Goal: Task Accomplishment & Management: Use online tool/utility

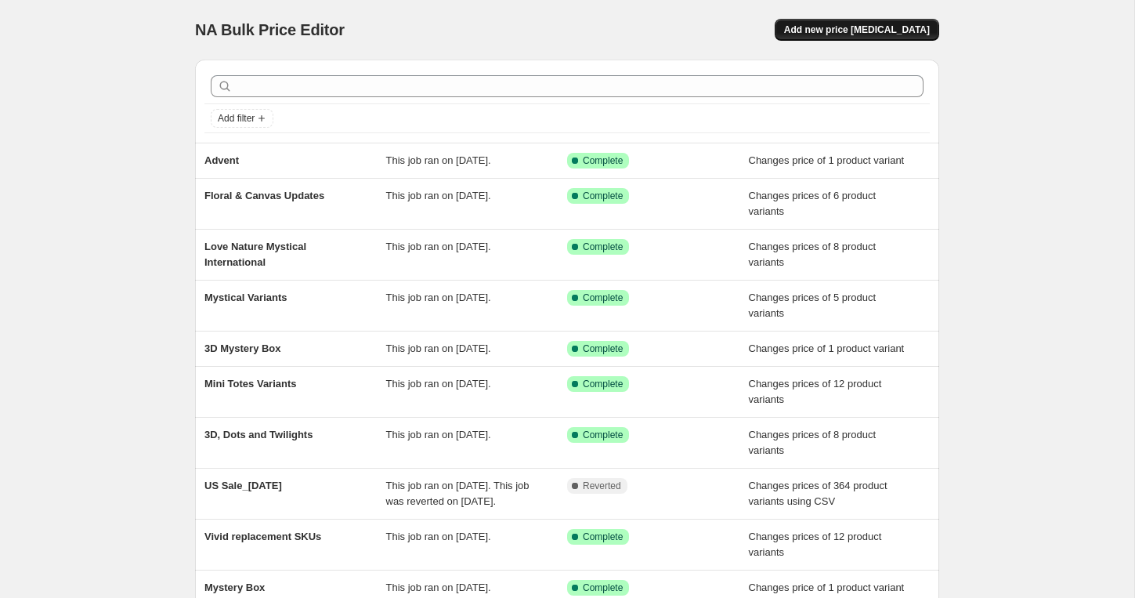
click at [878, 25] on span "Add new price [MEDICAL_DATA]" at bounding box center [857, 29] width 146 height 13
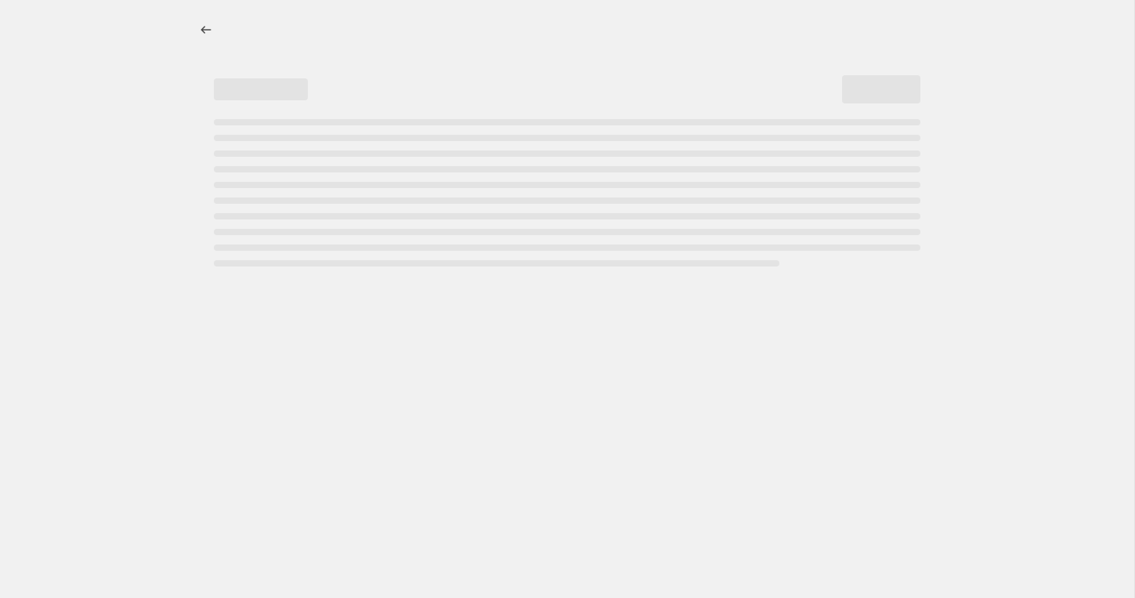
select select "percentage"
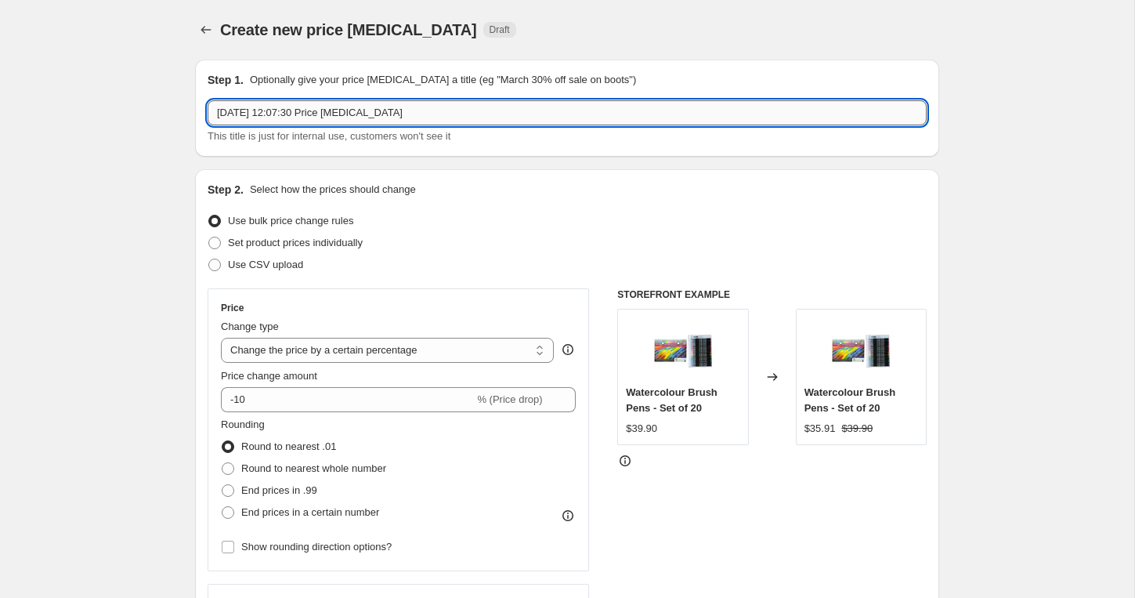
click at [460, 110] on input "[DATE] 12:07:30 Price [MEDICAL_DATA]" at bounding box center [567, 112] width 719 height 25
type input "Metallic NZ Dots Clean up"
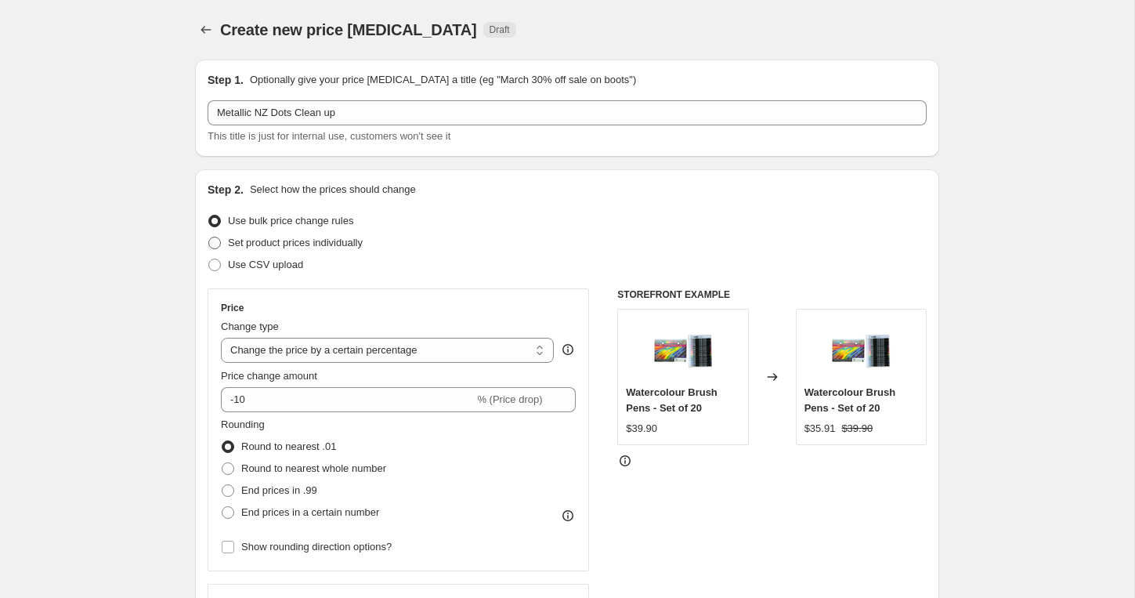
click at [348, 249] on span "Set product prices individually" at bounding box center [295, 243] width 135 height 16
click at [209, 237] on input "Set product prices individually" at bounding box center [208, 237] width 1 height 1
radio input "true"
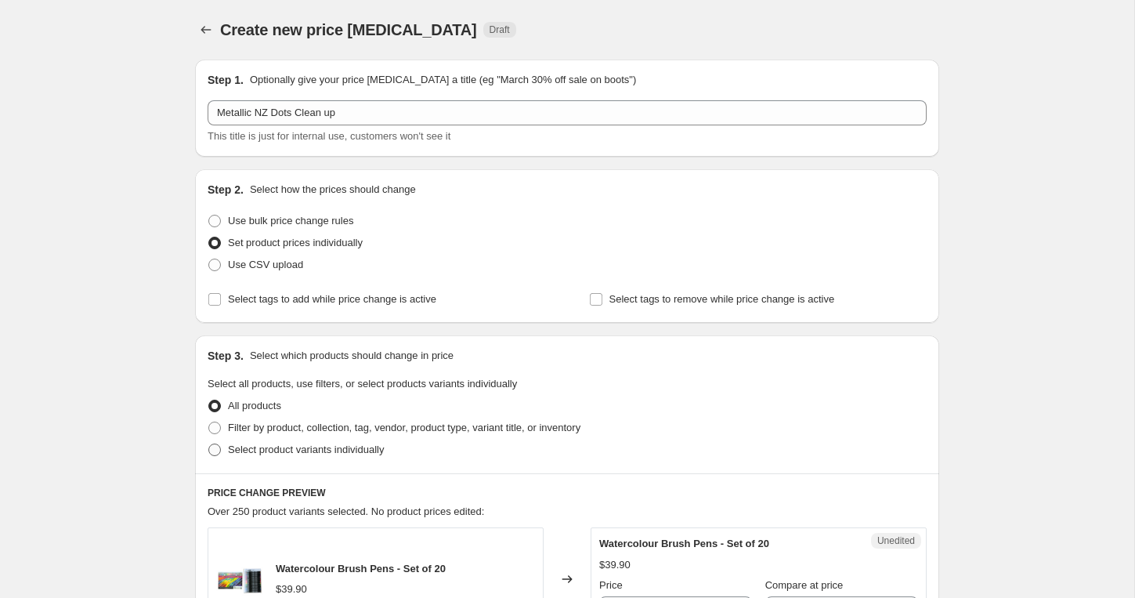
click at [281, 453] on span "Select product variants individually" at bounding box center [306, 449] width 156 height 12
click at [209, 444] on input "Select product variants individually" at bounding box center [208, 443] width 1 height 1
radio input "true"
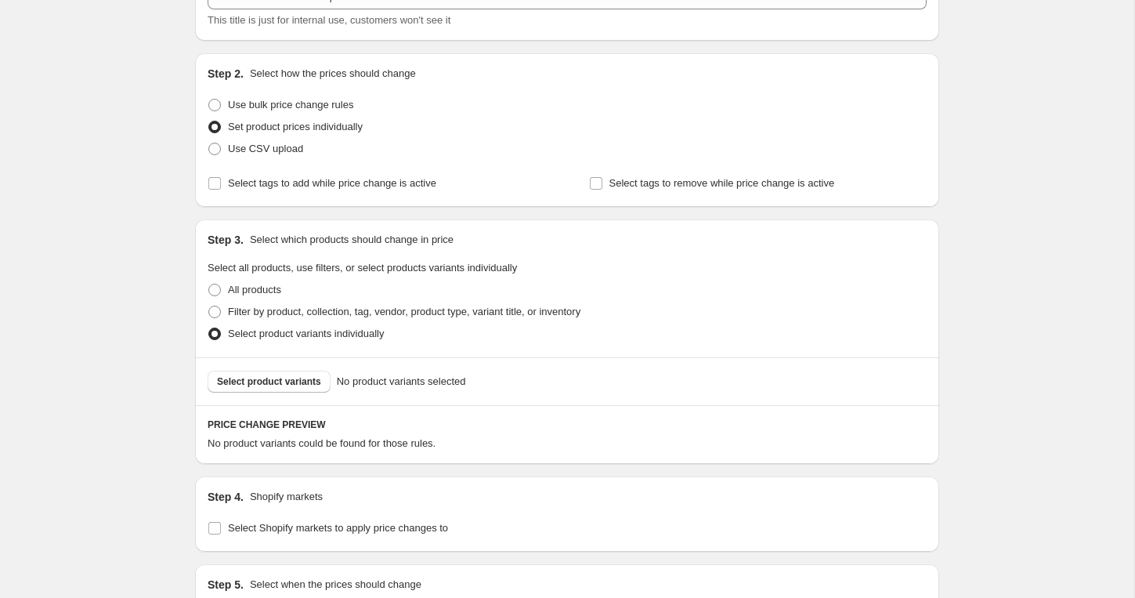
scroll to position [137, 0]
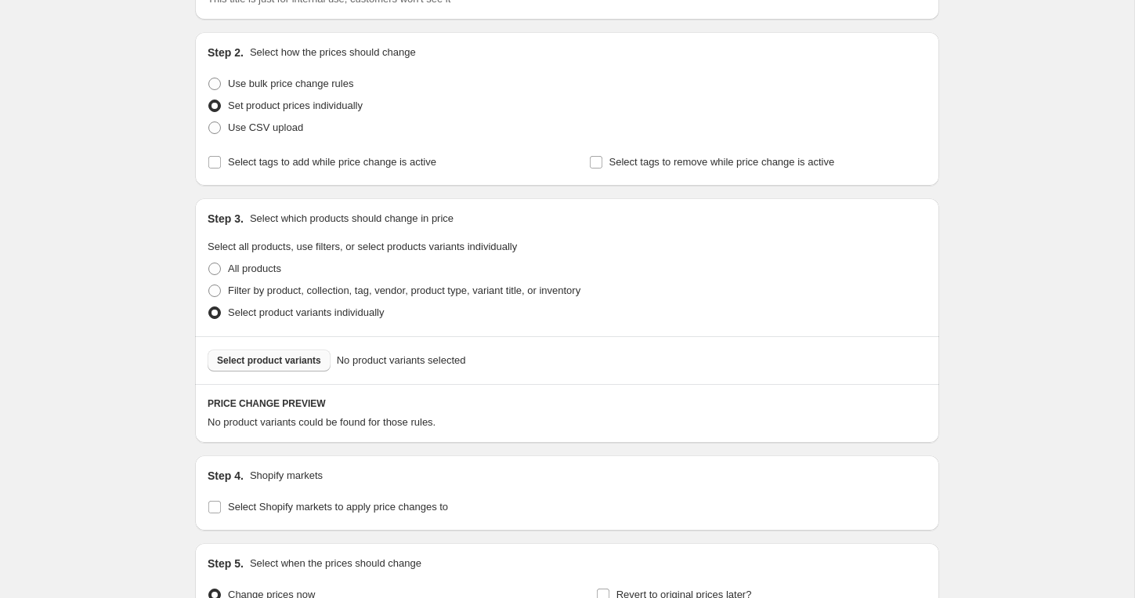
click at [268, 366] on span "Select product variants" at bounding box center [269, 360] width 104 height 13
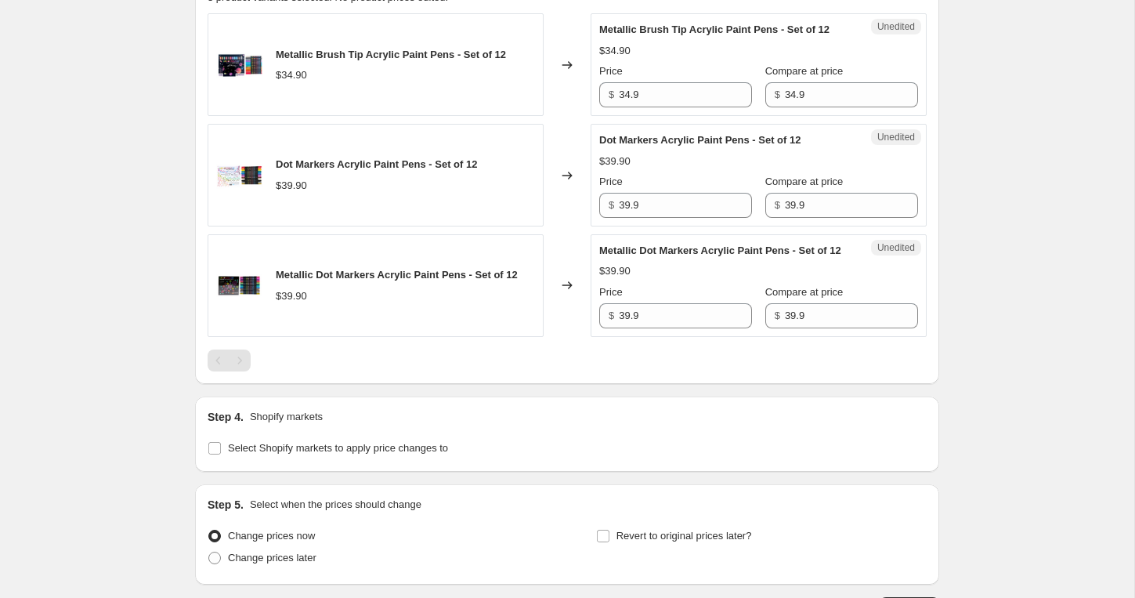
scroll to position [710, 0]
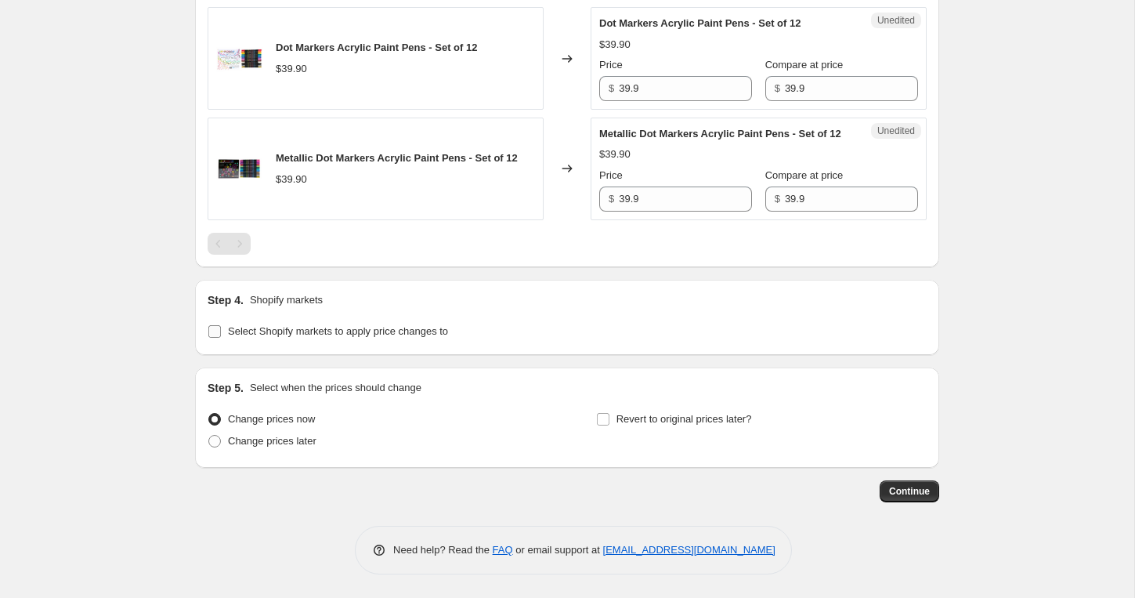
click at [237, 330] on span "Select Shopify markets to apply price changes to" at bounding box center [338, 331] width 220 height 12
click at [221, 330] on input "Select Shopify markets to apply price changes to" at bounding box center [214, 331] width 13 height 13
checkbox input "true"
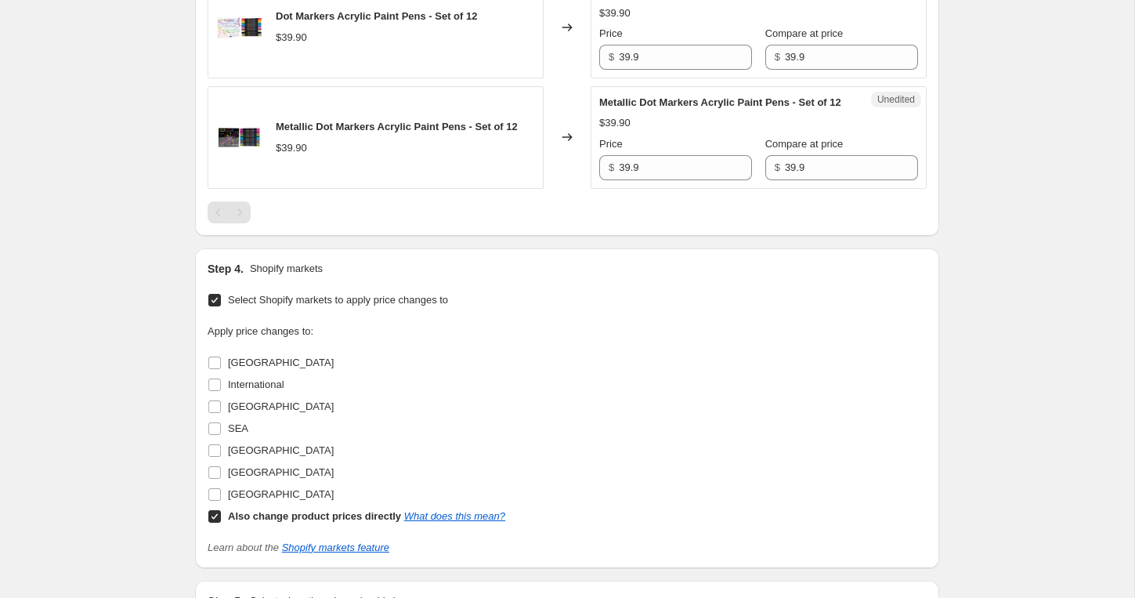
click at [248, 483] on div "[GEOGRAPHIC_DATA]" at bounding box center [357, 472] width 298 height 22
click at [230, 478] on span "[GEOGRAPHIC_DATA]" at bounding box center [281, 472] width 106 height 12
click at [221, 478] on input "[GEOGRAPHIC_DATA]" at bounding box center [214, 472] width 13 height 13
checkbox input "true"
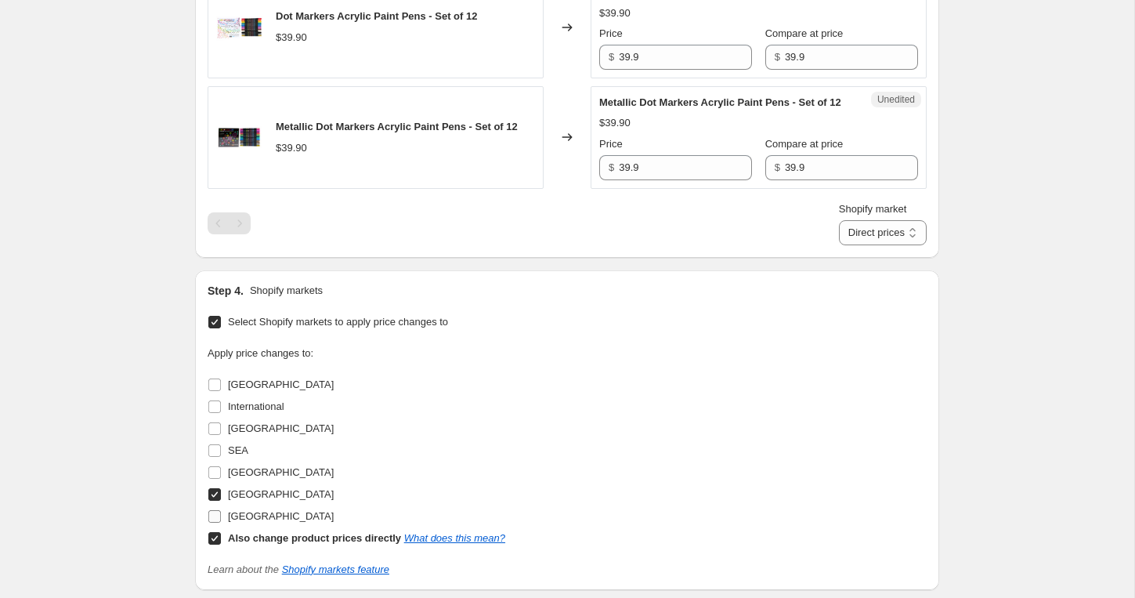
click at [240, 522] on span "[GEOGRAPHIC_DATA]" at bounding box center [281, 516] width 106 height 12
click at [221, 522] on input "[GEOGRAPHIC_DATA]" at bounding box center [214, 516] width 13 height 13
checkbox input "true"
click at [237, 543] on b "Also change product prices directly" at bounding box center [314, 538] width 173 height 12
click at [221, 544] on input "Also change product prices directly What does this mean?" at bounding box center [214, 538] width 13 height 13
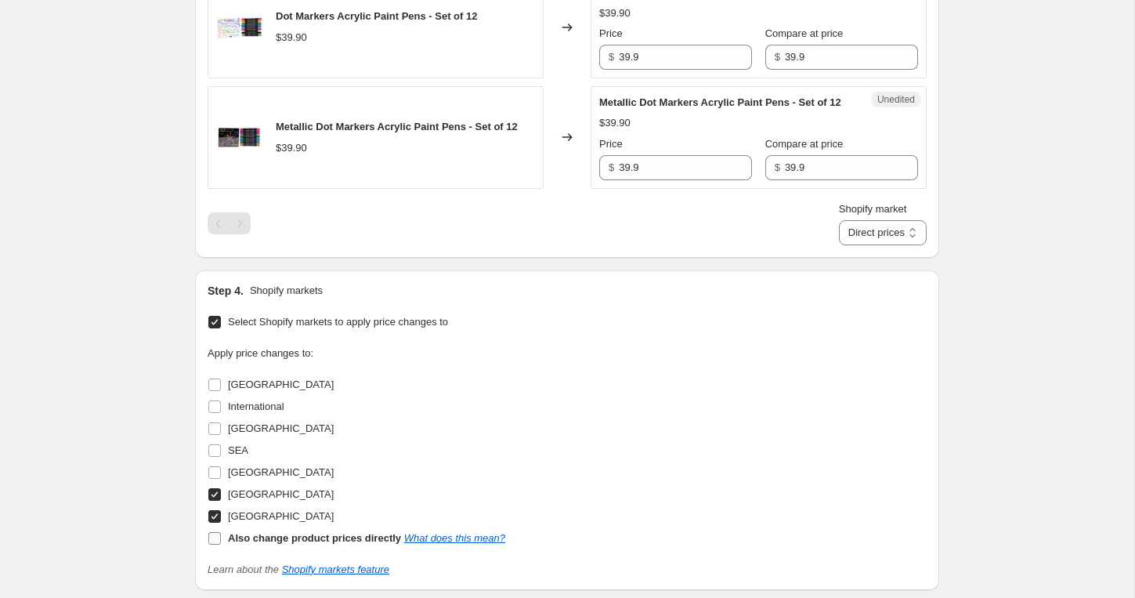
checkbox input "false"
select select "18472075482"
click at [237, 434] on span "[GEOGRAPHIC_DATA]" at bounding box center [281, 428] width 106 height 12
click at [221, 435] on input "[GEOGRAPHIC_DATA]" at bounding box center [214, 428] width 13 height 13
checkbox input "true"
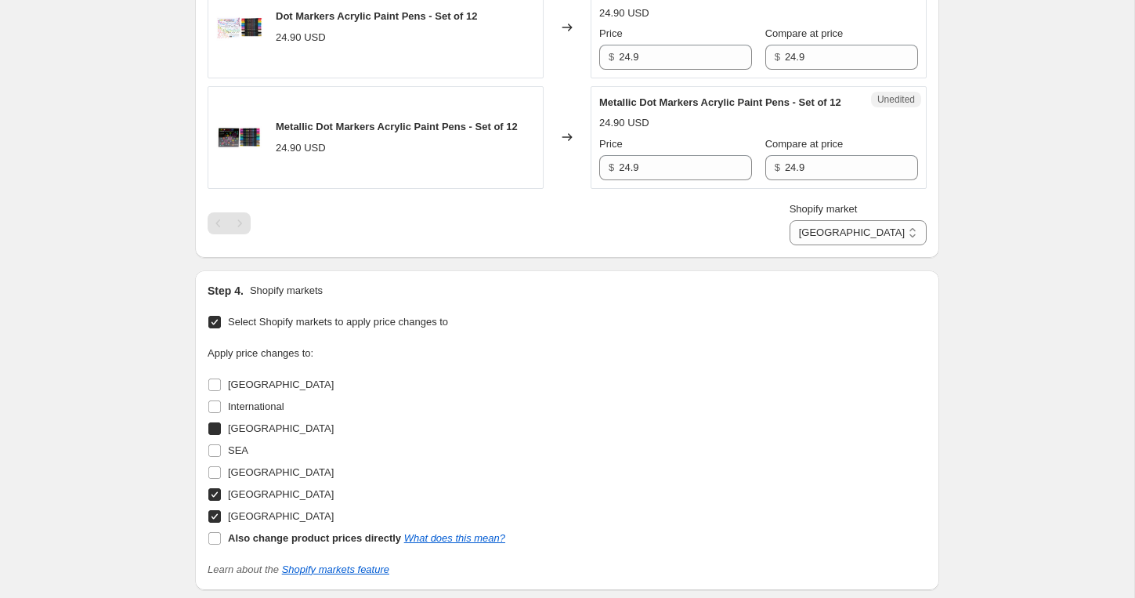
select select "8419737818"
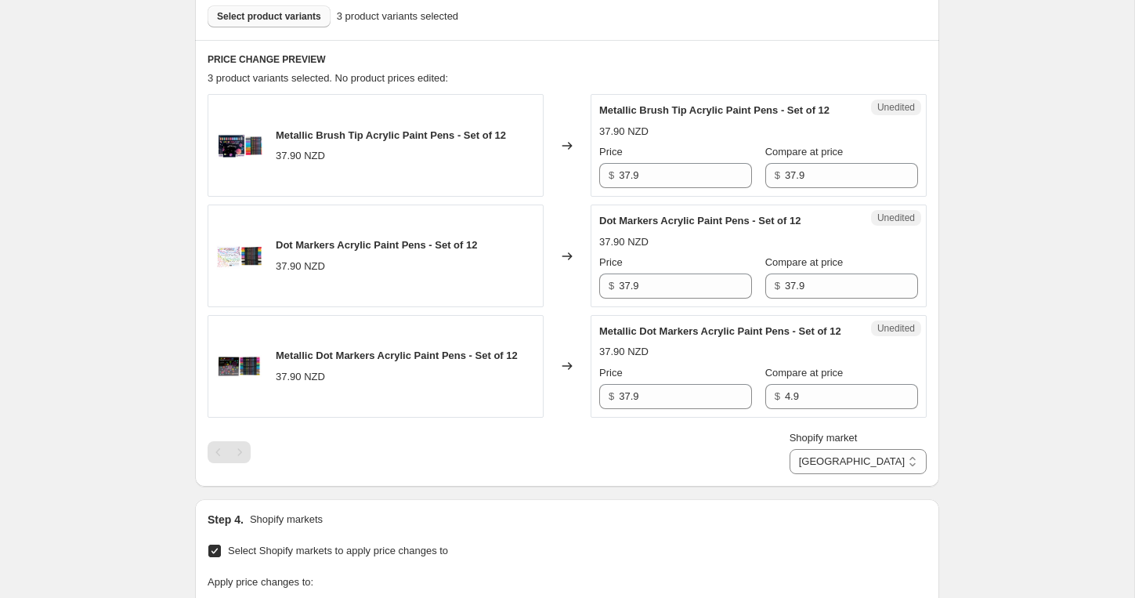
scroll to position [327, 0]
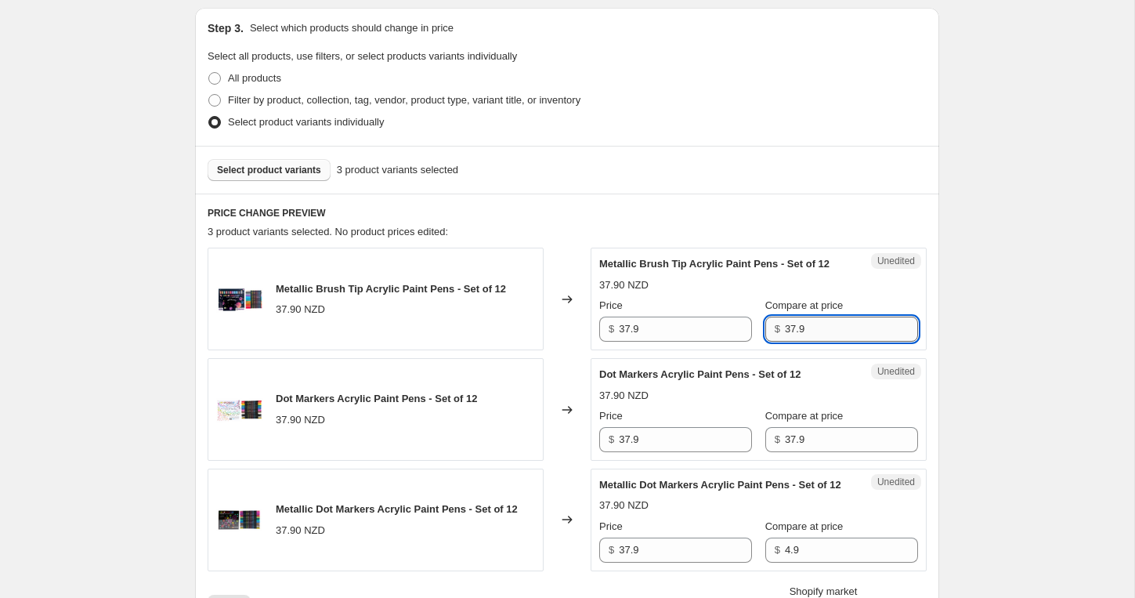
click at [818, 341] on input "37.9" at bounding box center [851, 328] width 133 height 25
type input "46.9"
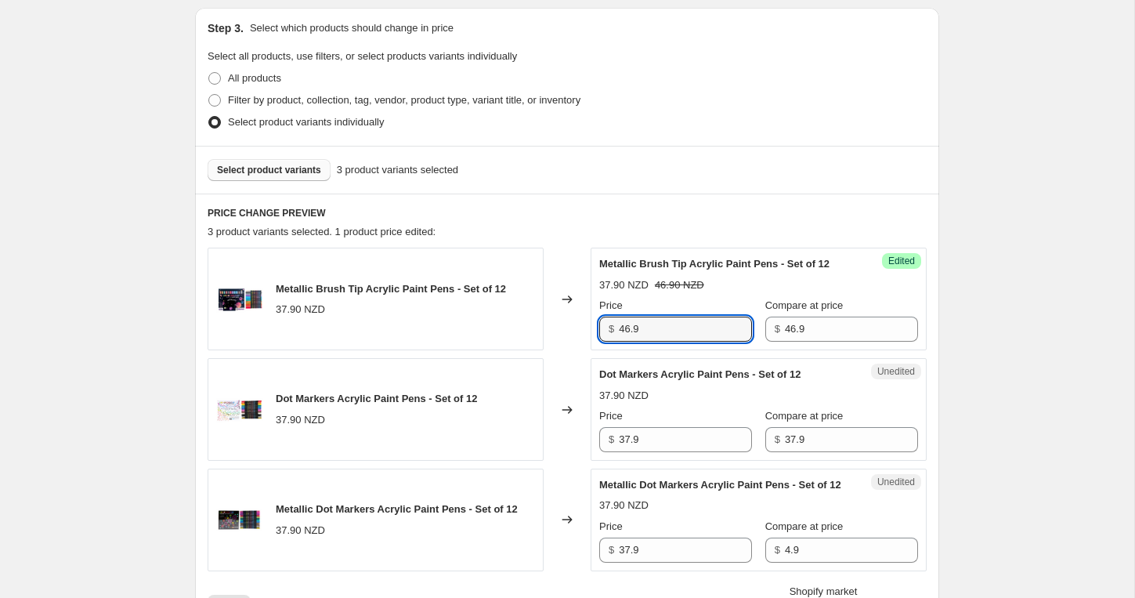
type input "46.9"
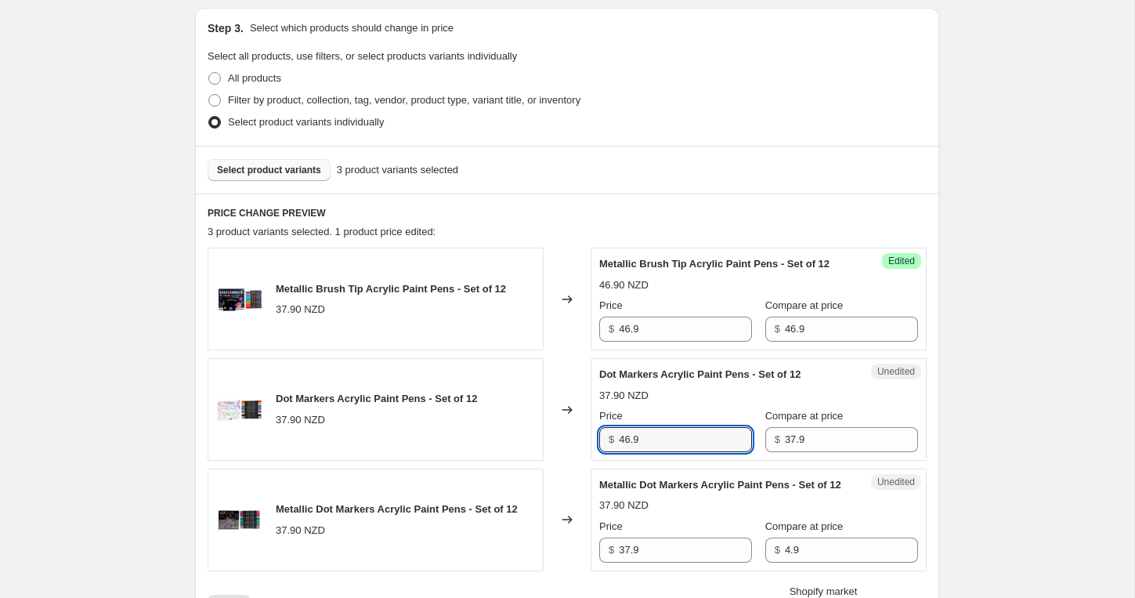
type input "46.9"
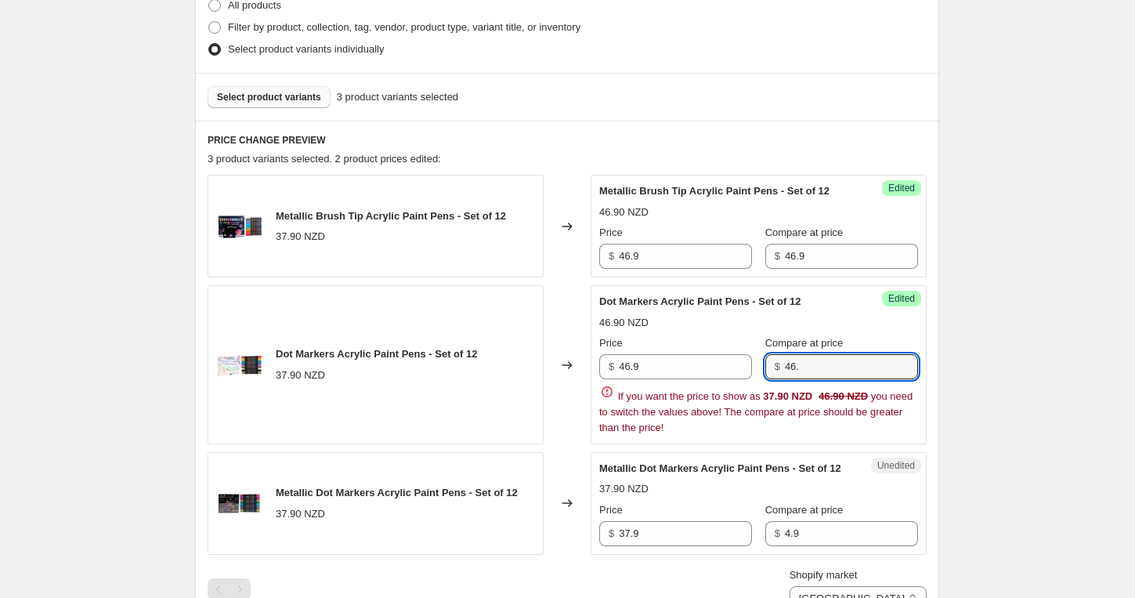
scroll to position [403, 0]
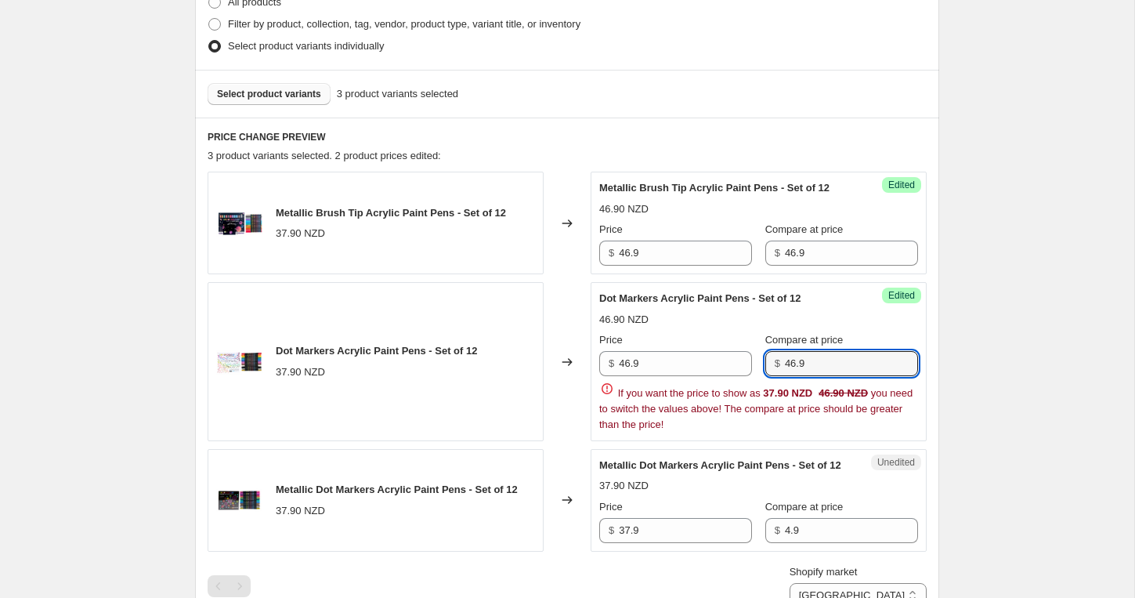
type input "46.9"
click at [782, 370] on div "$ 46.9" at bounding box center [841, 363] width 153 height 25
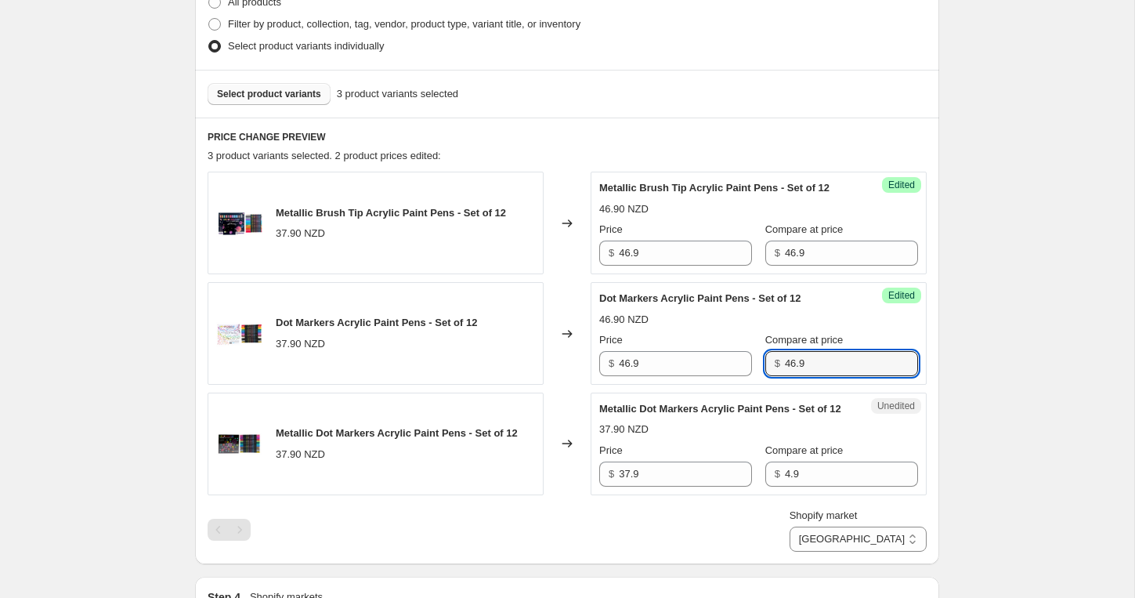
click at [785, 370] on input "46.9" at bounding box center [851, 363] width 133 height 25
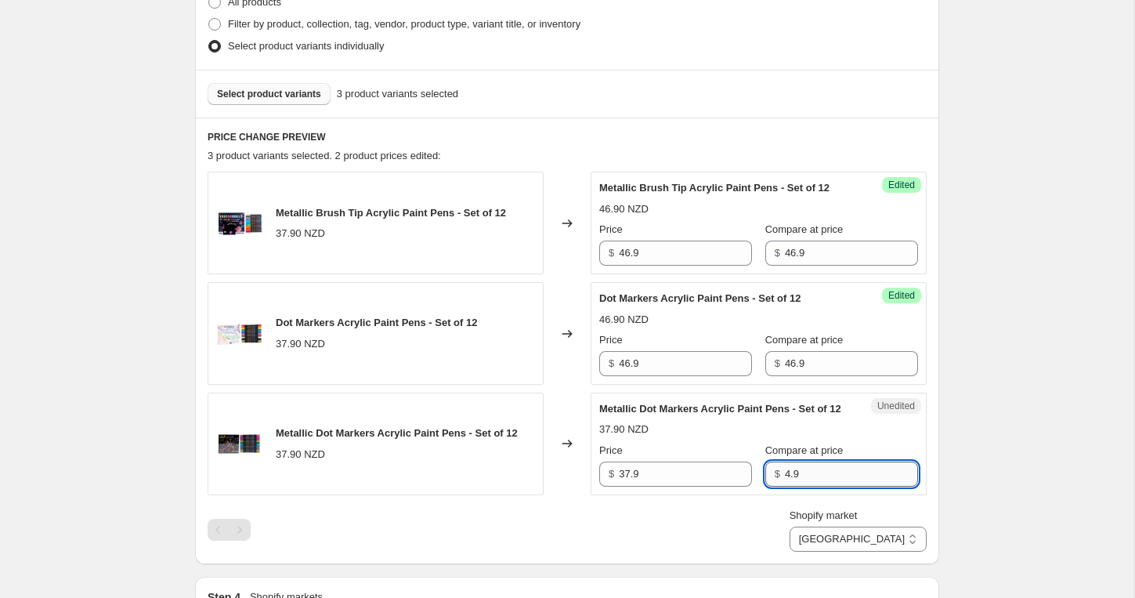
click at [785, 486] on input "4.9" at bounding box center [851, 473] width 133 height 25
paste input "6"
type input "46.9"
click at [657, 486] on input "37.9" at bounding box center [685, 473] width 133 height 25
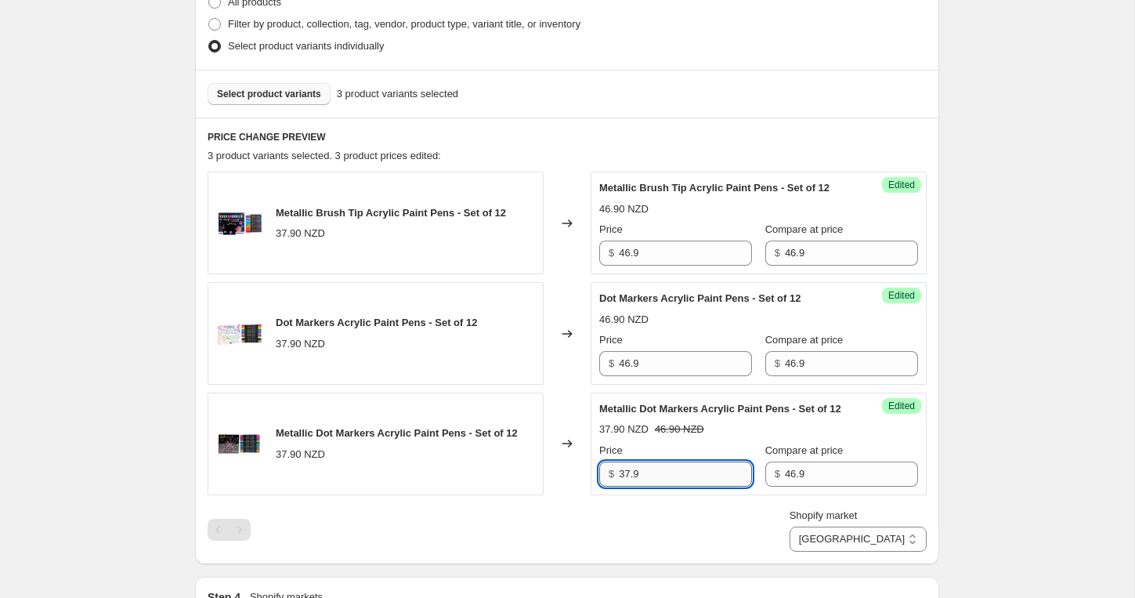
click at [657, 486] on input "37.9" at bounding box center [685, 473] width 133 height 25
paste input "46"
type input "46.9"
click at [635, 265] on input "46.9" at bounding box center [685, 252] width 133 height 25
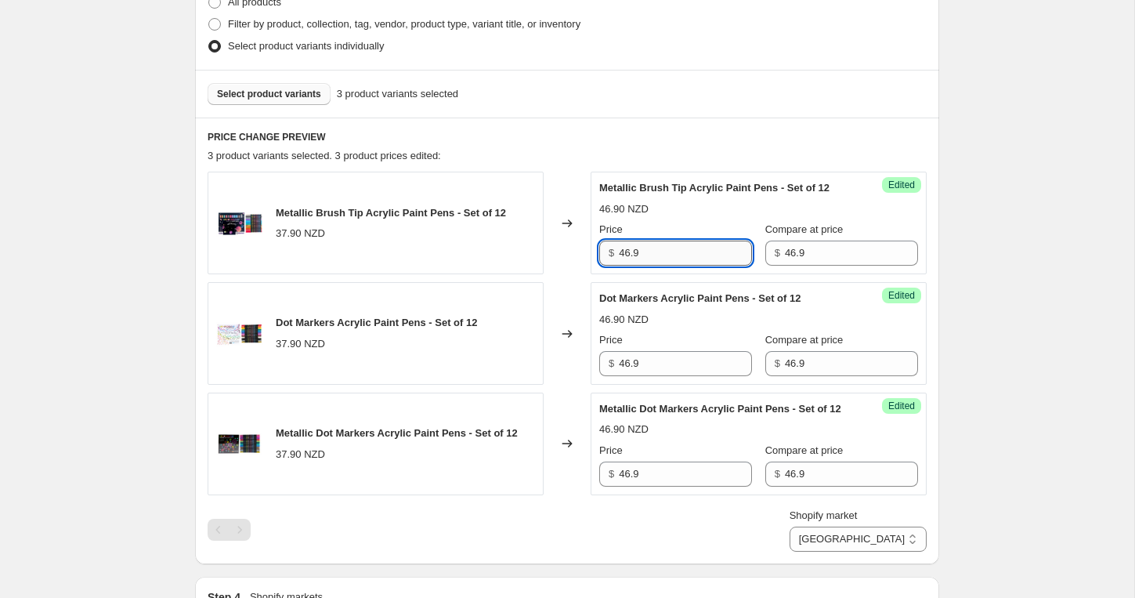
click at [635, 265] on input "46.9" at bounding box center [685, 252] width 133 height 25
type input "u"
type input "37.9"
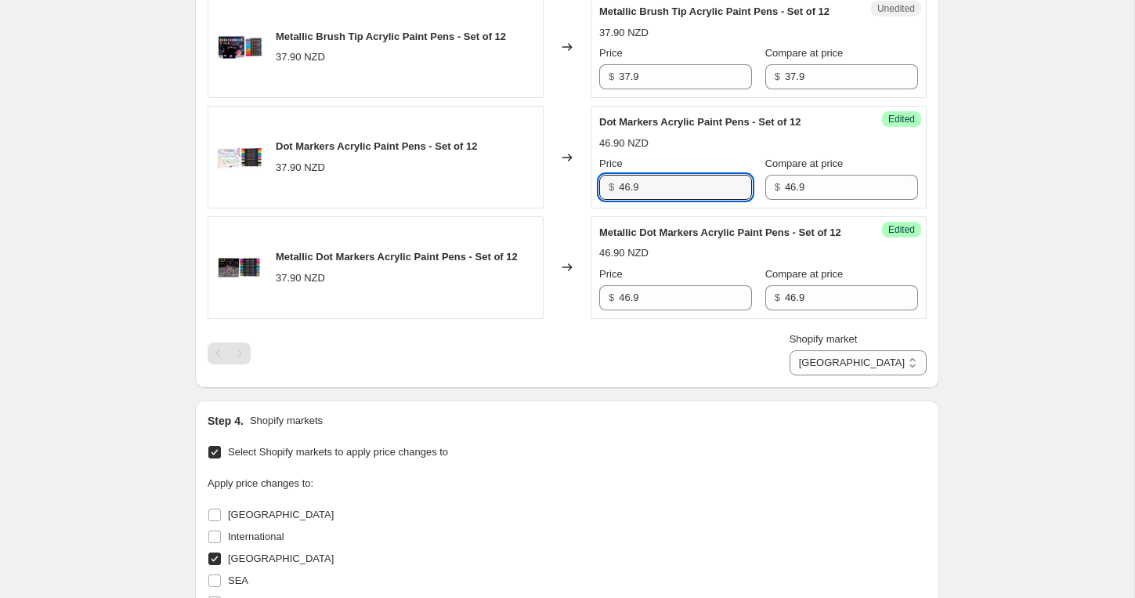
scroll to position [681, 0]
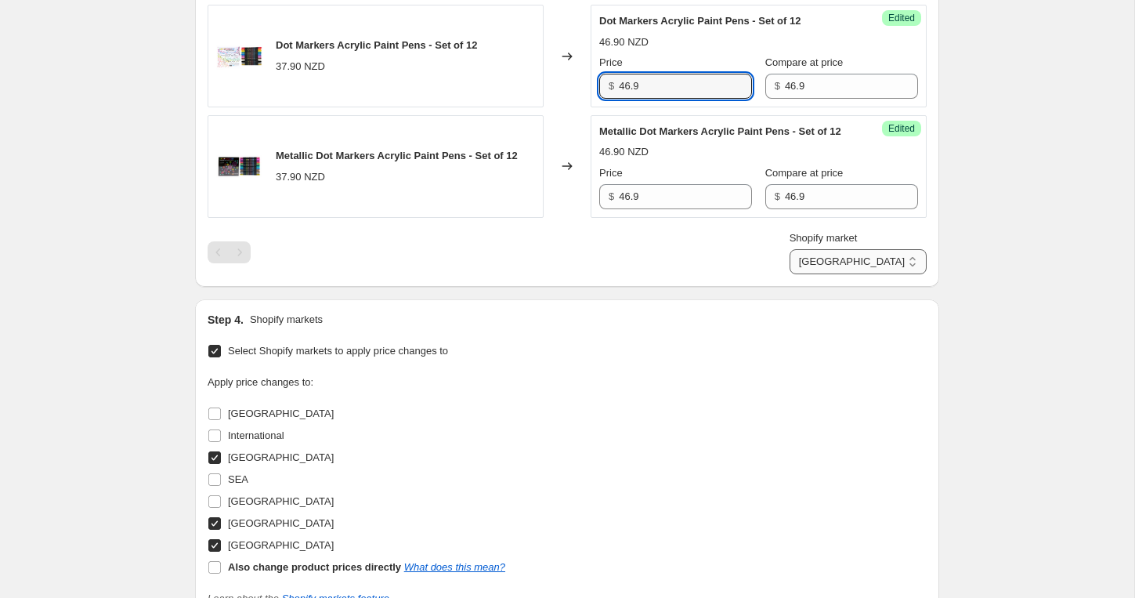
click at [879, 274] on select "[GEOGRAPHIC_DATA] [GEOGRAPHIC_DATA] [GEOGRAPHIC_DATA]" at bounding box center [857, 261] width 137 height 25
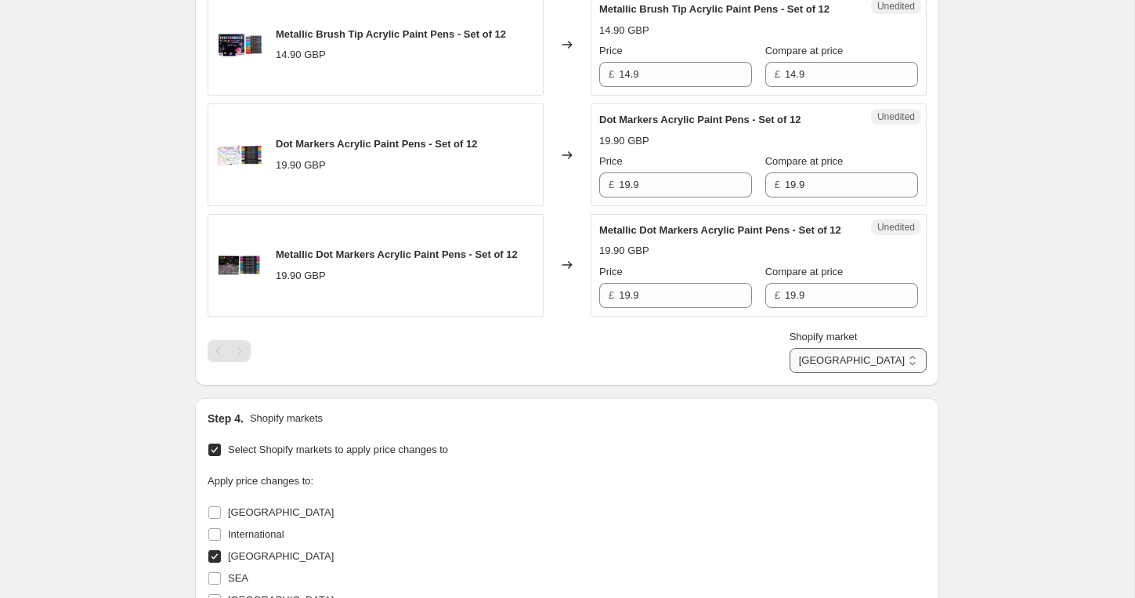
scroll to position [610, 0]
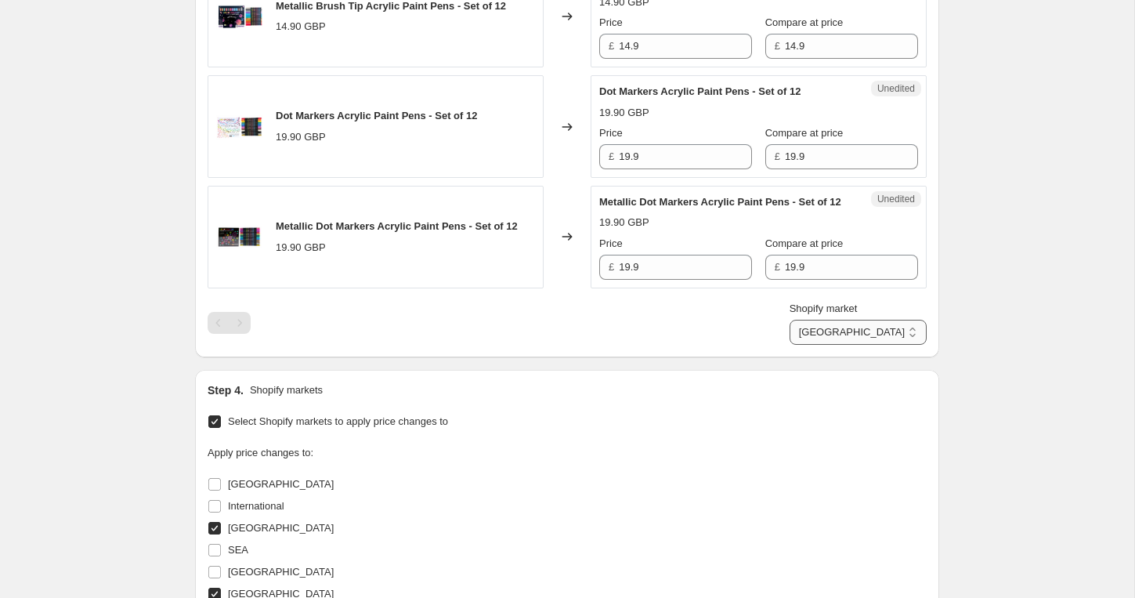
click at [883, 345] on select "[GEOGRAPHIC_DATA] [GEOGRAPHIC_DATA] [GEOGRAPHIC_DATA]" at bounding box center [857, 332] width 137 height 25
select select "18472075482"
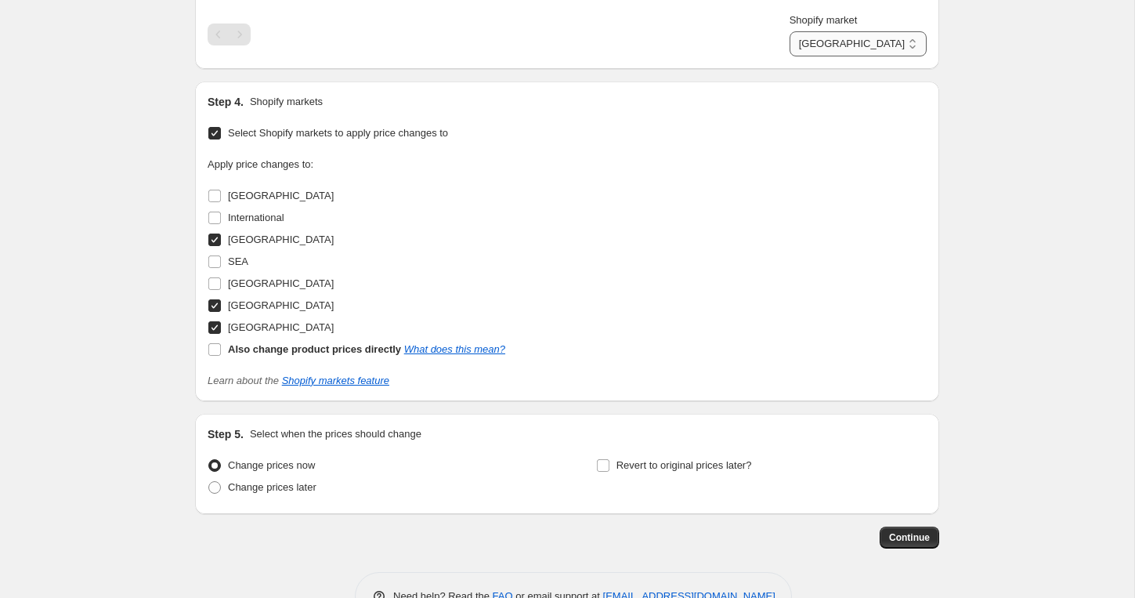
scroll to position [976, 0]
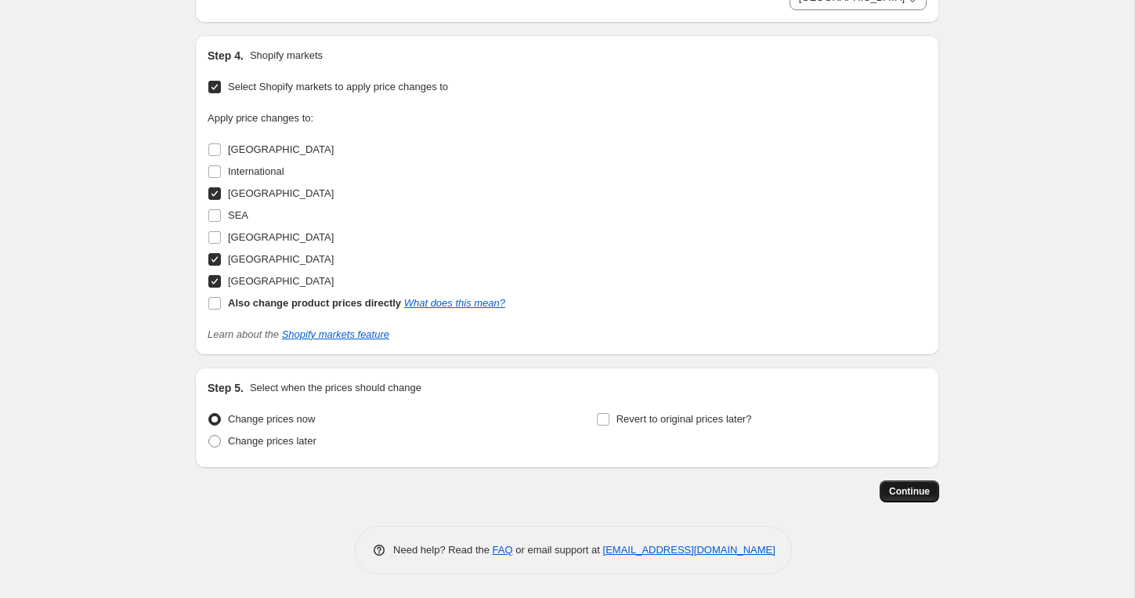
click at [923, 489] on span "Continue" at bounding box center [909, 491] width 41 height 13
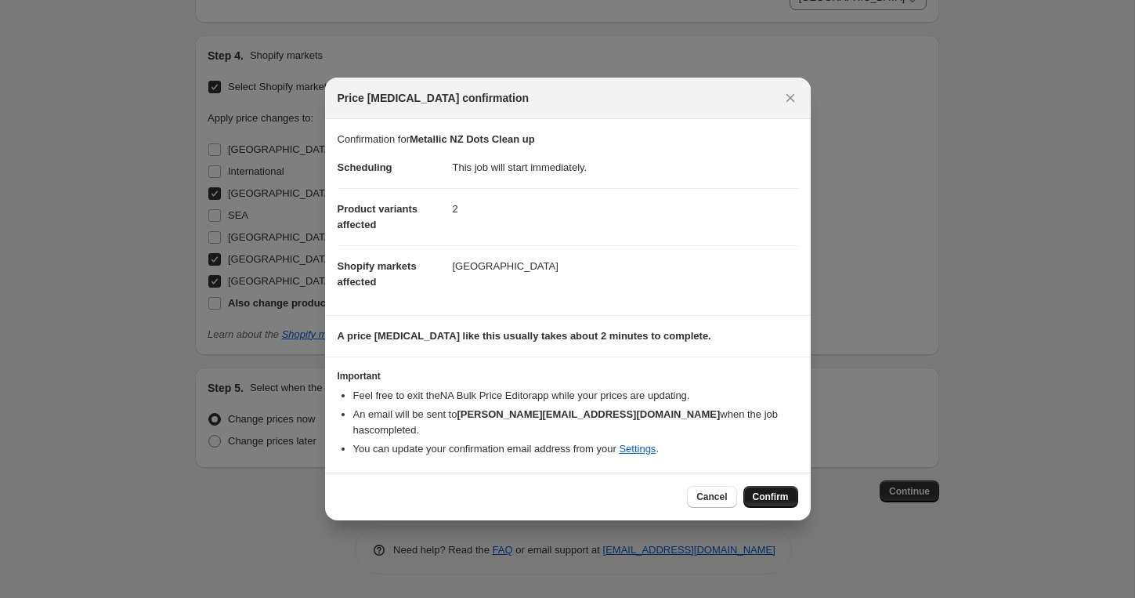
click at [788, 491] on button "Confirm" at bounding box center [770, 497] width 55 height 22
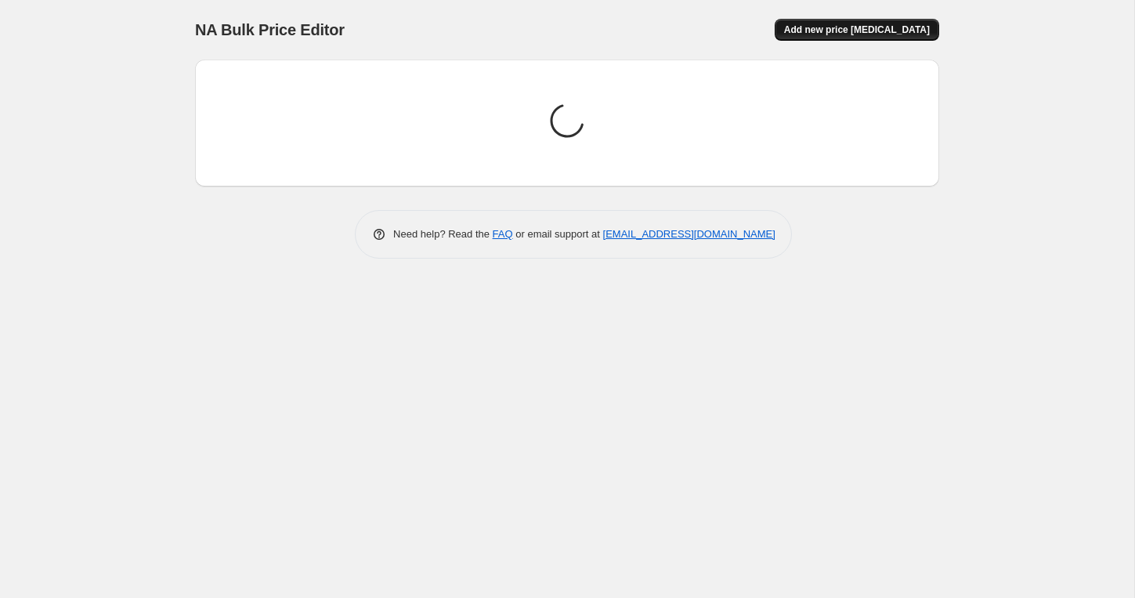
click at [856, 31] on span "Add new price [MEDICAL_DATA]" at bounding box center [857, 29] width 146 height 13
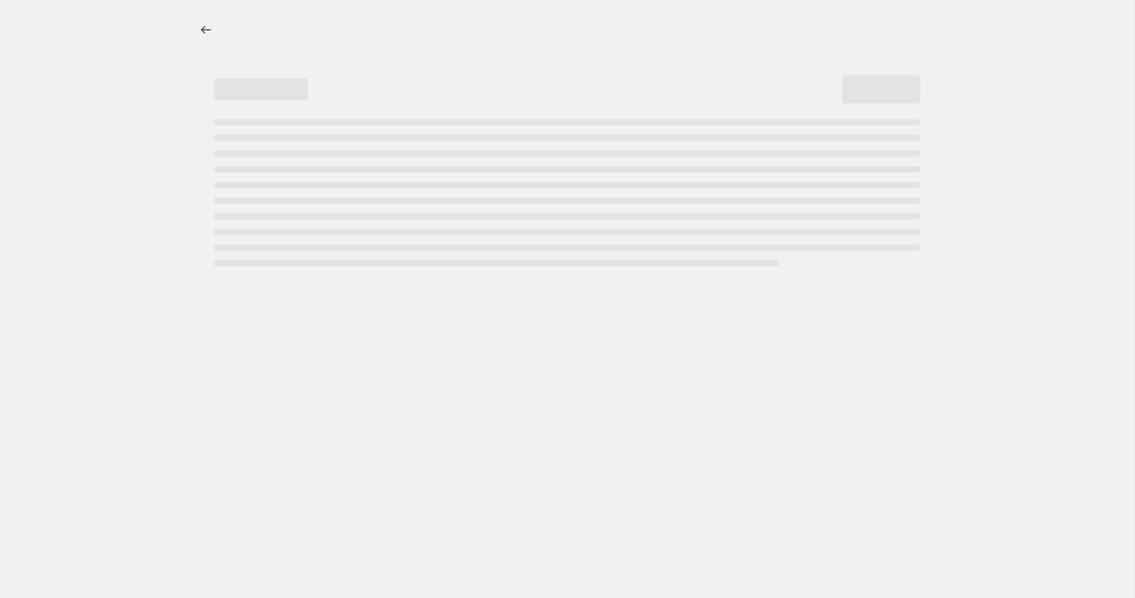
select select "percentage"
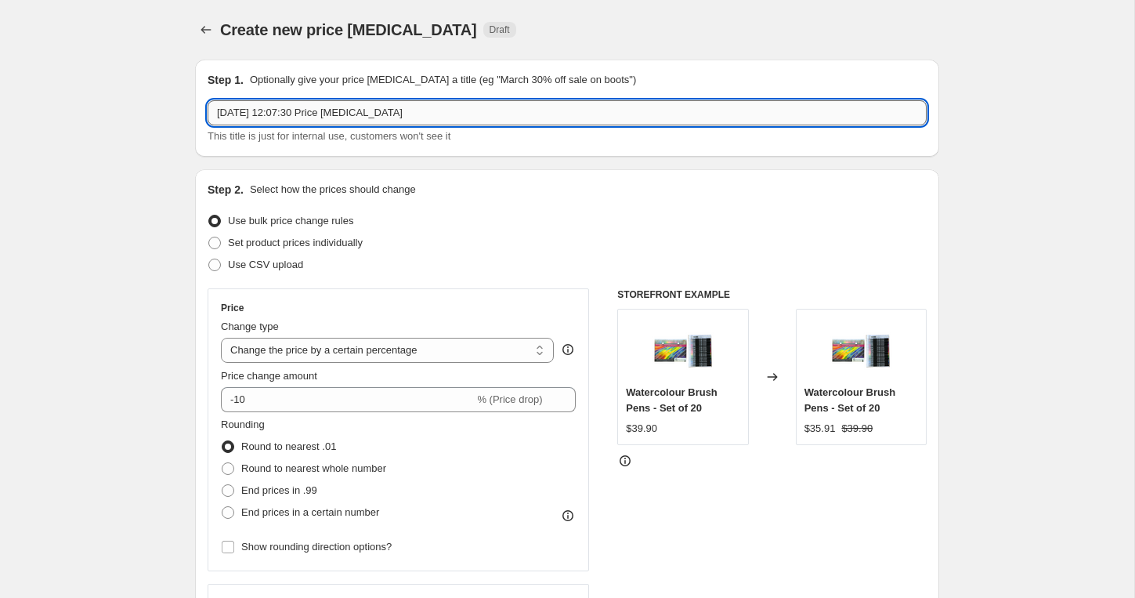
click at [482, 109] on input "[DATE] 12:07:30 Price [MEDICAL_DATA]" at bounding box center [567, 112] width 719 height 25
type input "Afterpay Day 2025_AUNZ"
click at [283, 267] on span "Use CSV upload" at bounding box center [265, 264] width 75 height 12
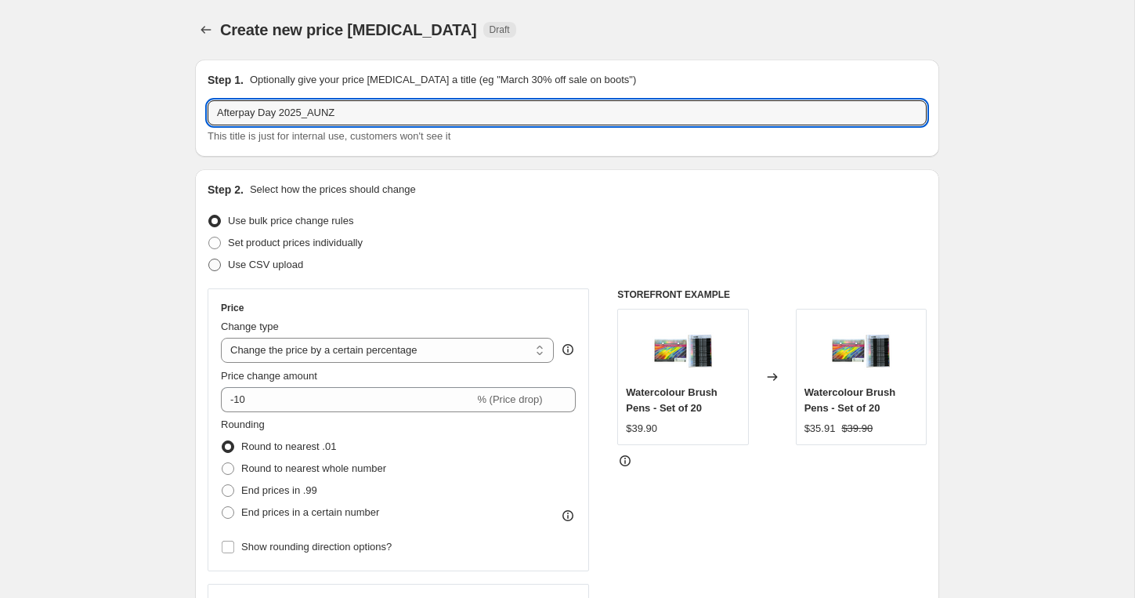
click at [209, 259] on input "Use CSV upload" at bounding box center [208, 258] width 1 height 1
radio input "true"
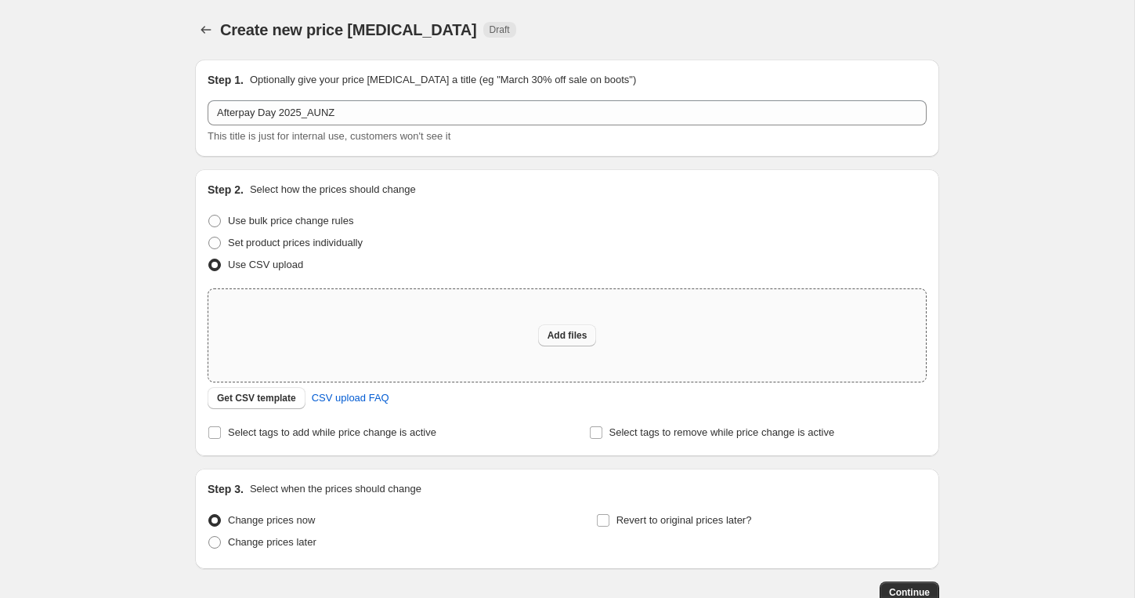
click at [583, 339] on span "Add files" at bounding box center [567, 335] width 40 height 13
type input "C:\fakepath\2508_Afterpay Day AUNZ.csv"
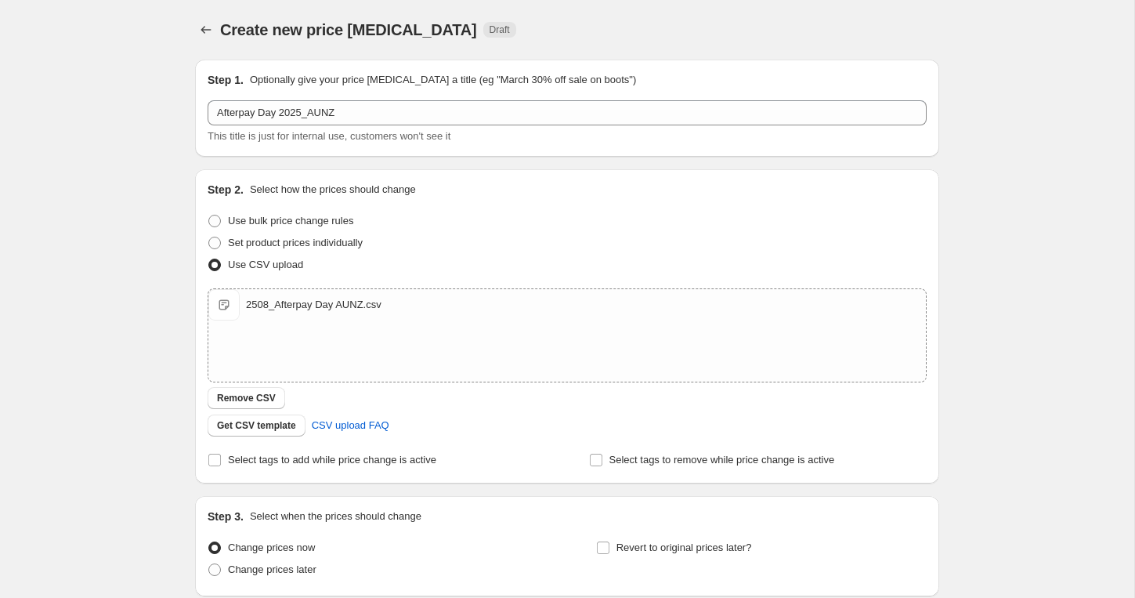
scroll to position [128, 0]
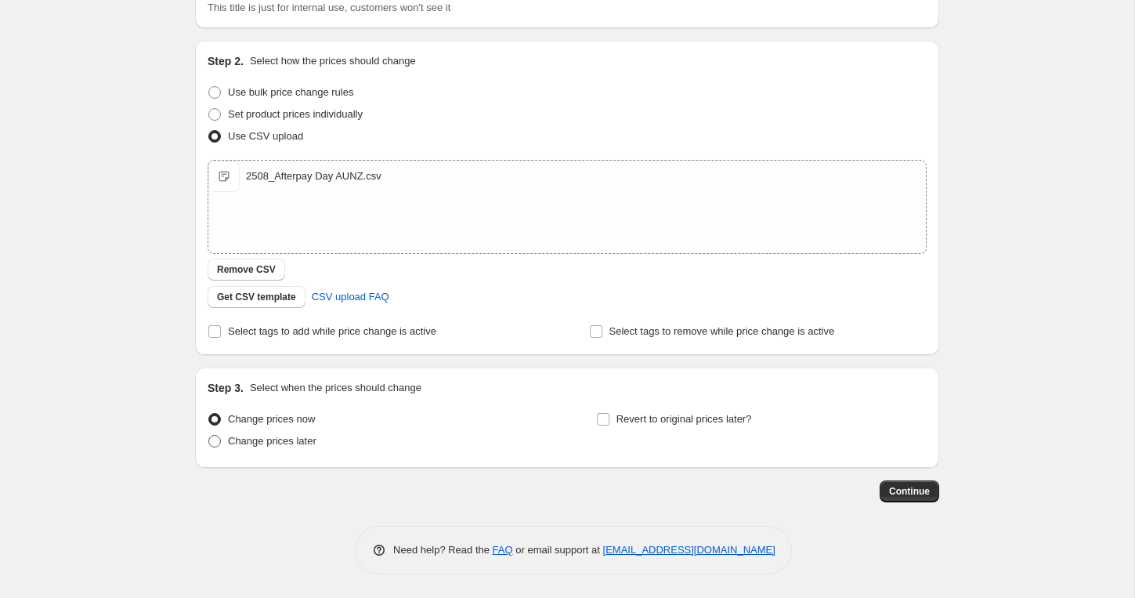
click at [311, 443] on span "Change prices later" at bounding box center [272, 441] width 88 height 12
click at [209, 435] on input "Change prices later" at bounding box center [208, 435] width 1 height 1
radio input "true"
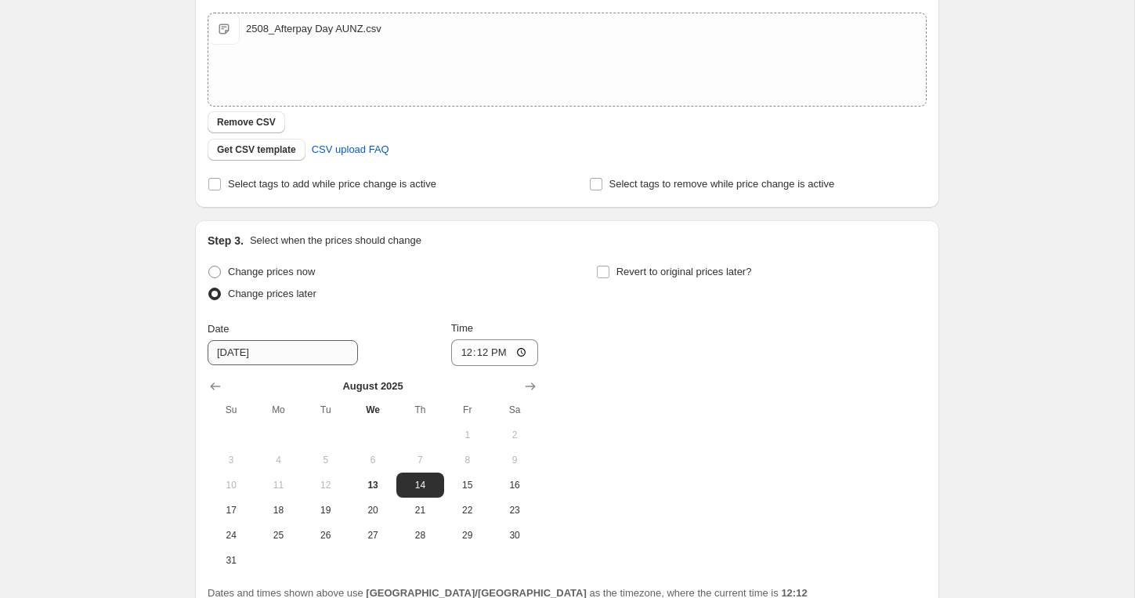
scroll to position [313, 0]
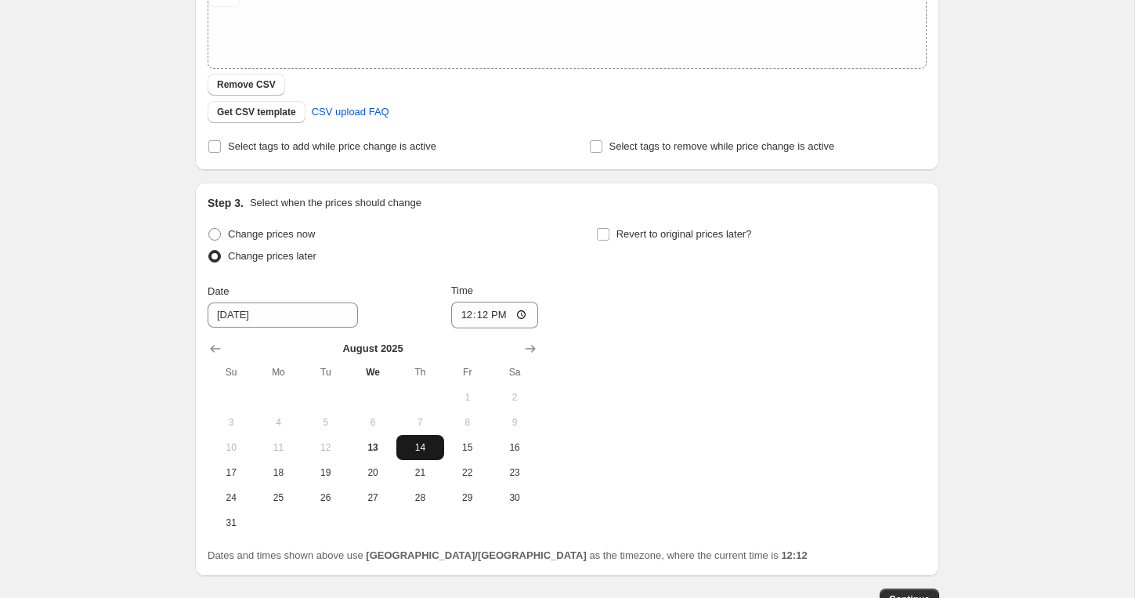
click at [420, 446] on span "14" at bounding box center [420, 447] width 34 height 13
click at [469, 316] on input "12:12" at bounding box center [495, 315] width 88 height 27
type input "22:30"
click at [228, 469] on span "17" at bounding box center [231, 472] width 34 height 13
click at [229, 469] on span "17" at bounding box center [231, 472] width 34 height 13
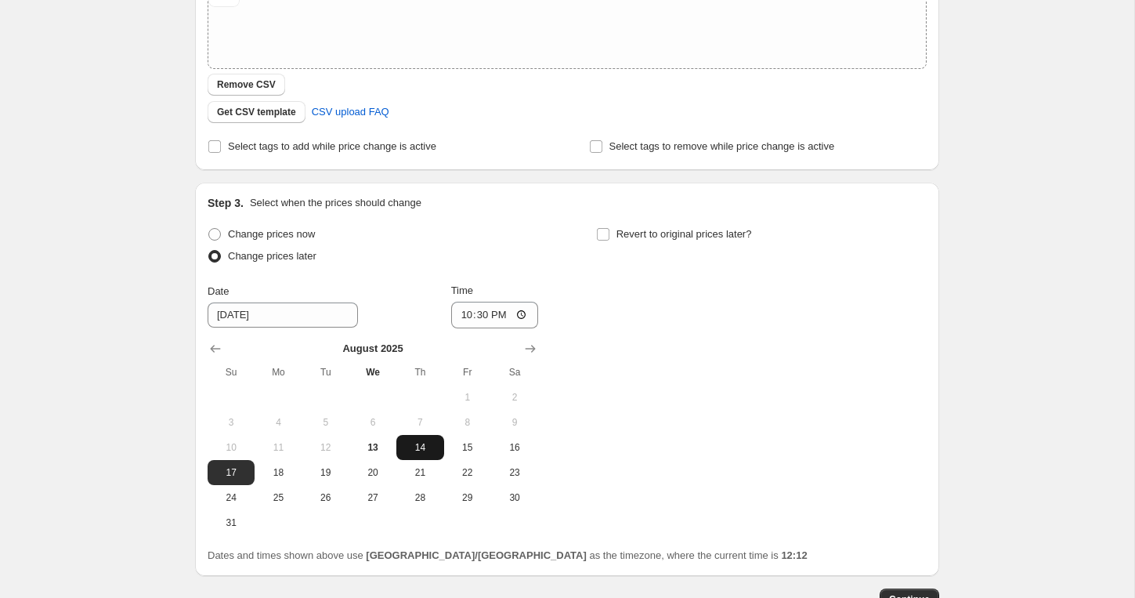
click at [428, 439] on button "14" at bounding box center [419, 447] width 47 height 25
type input "[DATE]"
click at [659, 327] on div "Change prices now Change prices later Date [DATE] Time 22:[DATE] Mo Tu We Th Fr…" at bounding box center [567, 379] width 719 height 312
click at [609, 240] on span at bounding box center [603, 234] width 14 height 14
click at [609, 240] on input "Revert to original prices later?" at bounding box center [603, 234] width 13 height 13
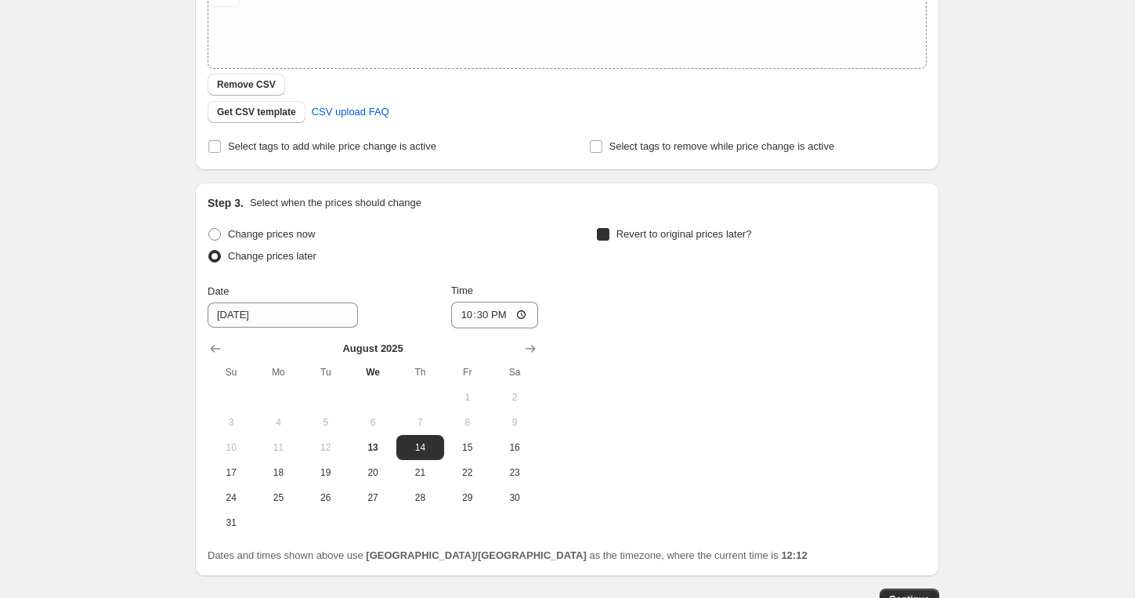
checkbox input "true"
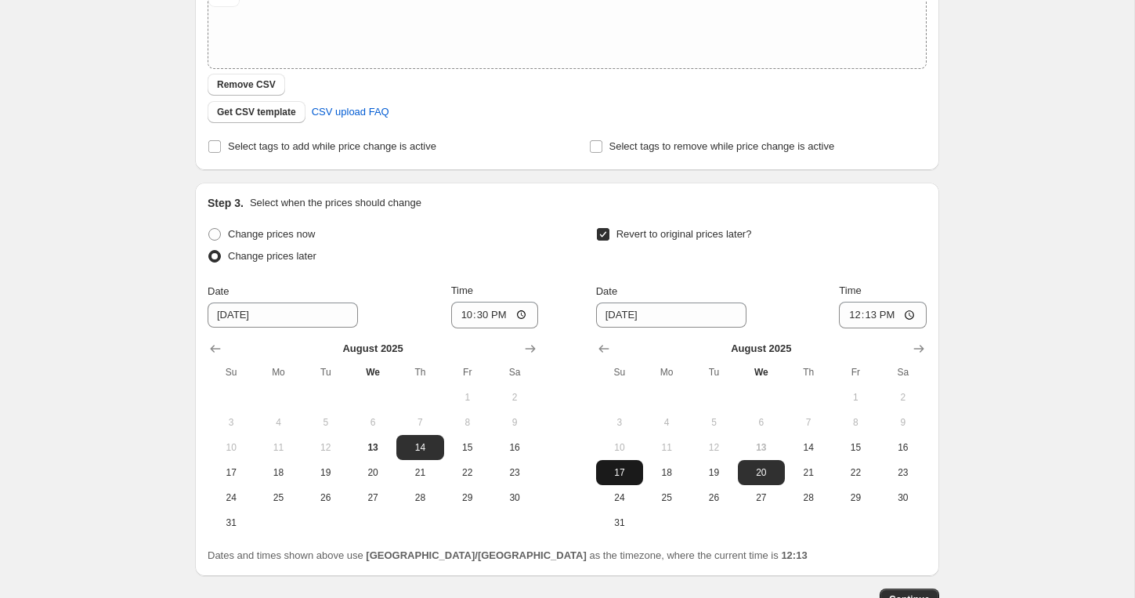
click at [632, 471] on span "17" at bounding box center [619, 472] width 34 height 13
type input "[DATE]"
click at [858, 321] on input "12:13" at bounding box center [883, 315] width 88 height 27
type input "08:00"
click at [807, 283] on div "Date [DATE] Time 08:00" at bounding box center [761, 305] width 330 height 45
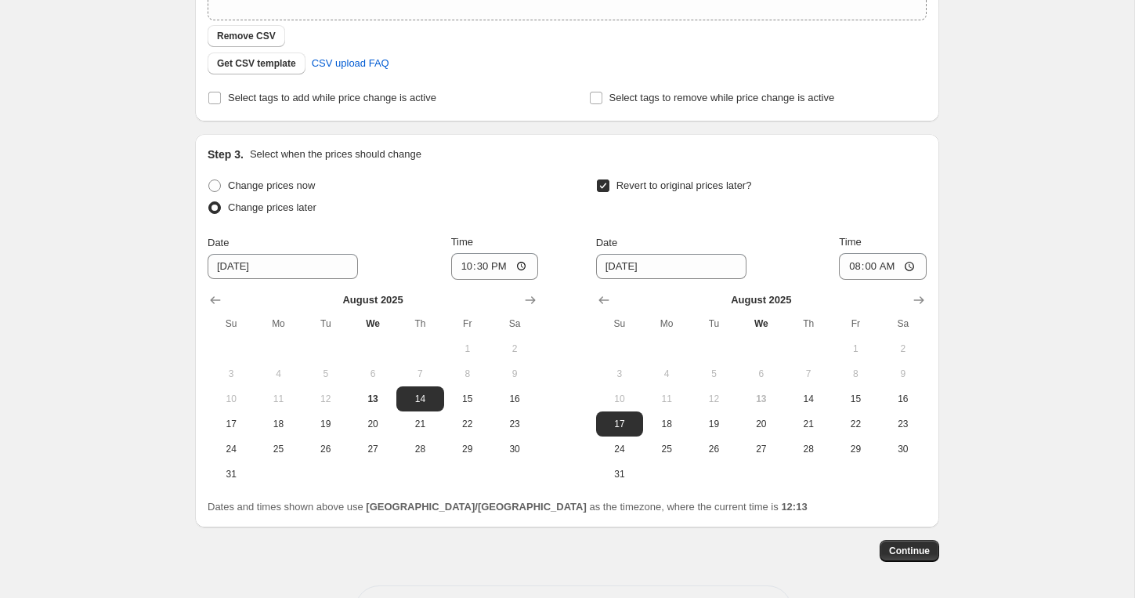
scroll to position [370, 0]
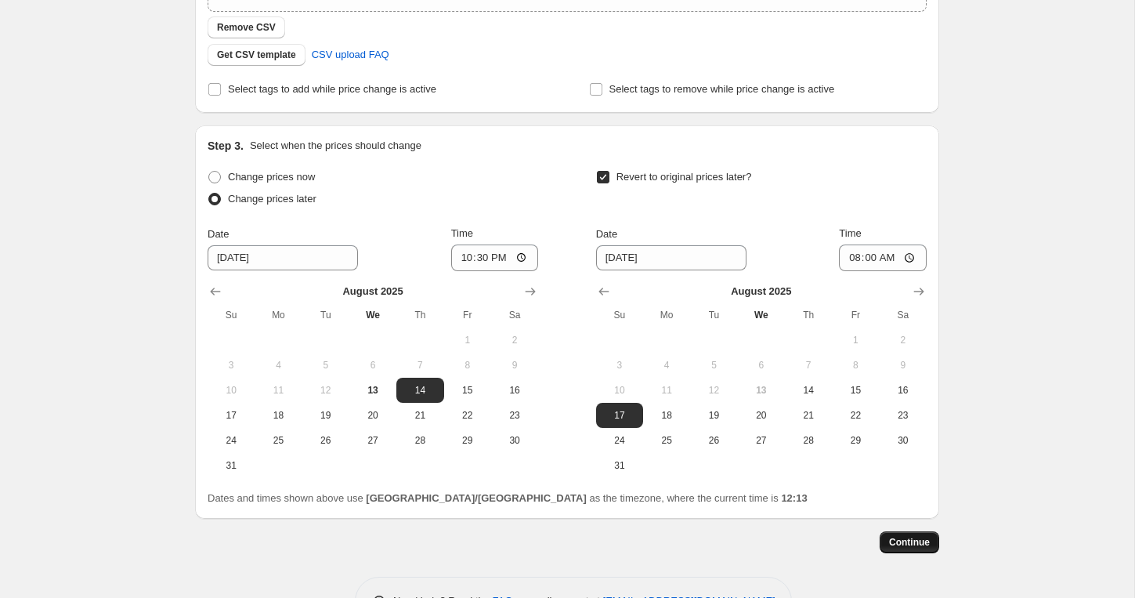
click at [911, 540] on span "Continue" at bounding box center [909, 542] width 41 height 13
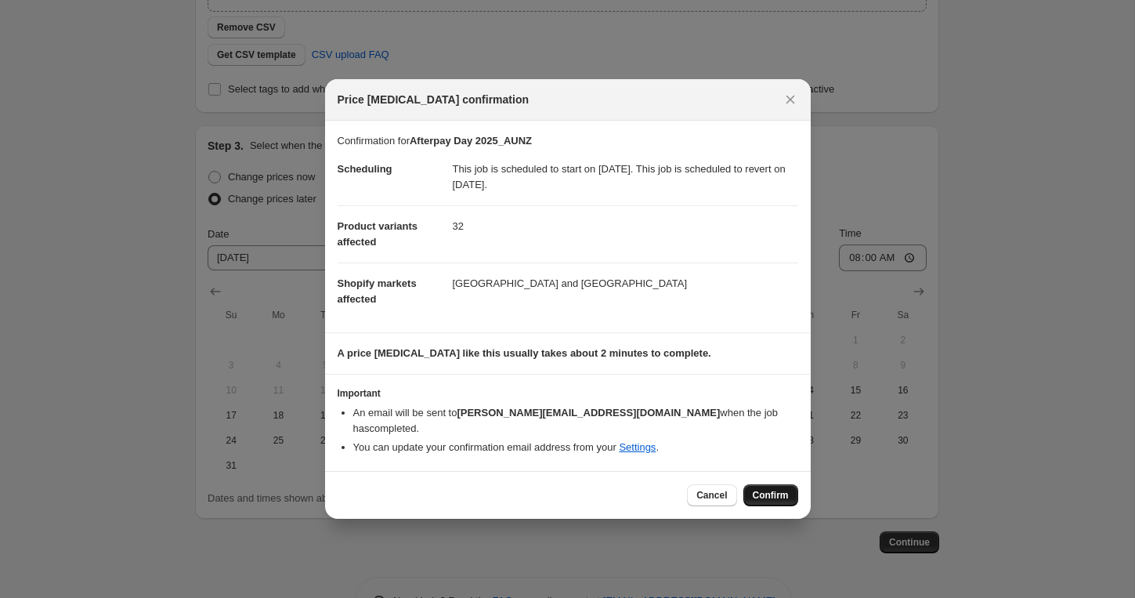
click at [767, 489] on span "Confirm" at bounding box center [771, 495] width 36 height 13
